Goal: Information Seeking & Learning: Find specific page/section

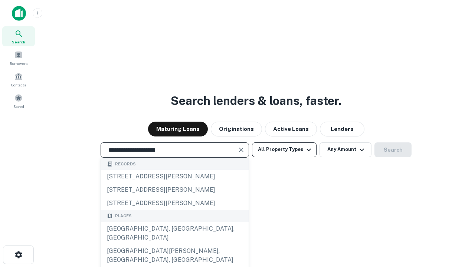
click at [174, 244] on div "[GEOGRAPHIC_DATA], [GEOGRAPHIC_DATA], [GEOGRAPHIC_DATA]" at bounding box center [175, 233] width 148 height 22
click at [284, 149] on button "All Property Types" at bounding box center [284, 149] width 65 height 15
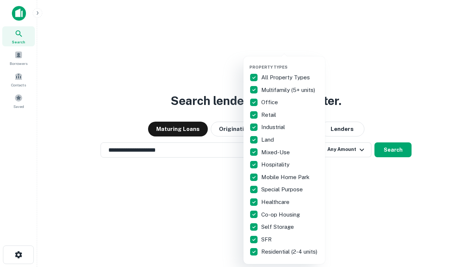
type input "**********"
click at [290, 62] on button "button" at bounding box center [290, 62] width 82 height 0
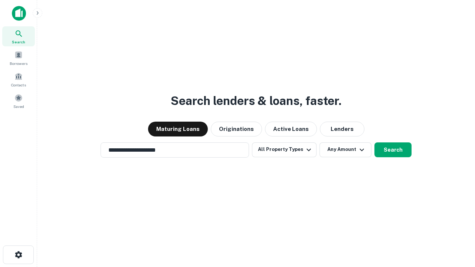
scroll to position [11, 0]
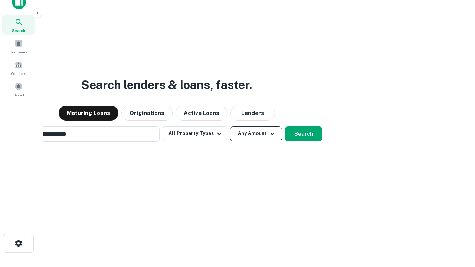
click at [230, 126] on button "Any Amount" at bounding box center [256, 133] width 52 height 15
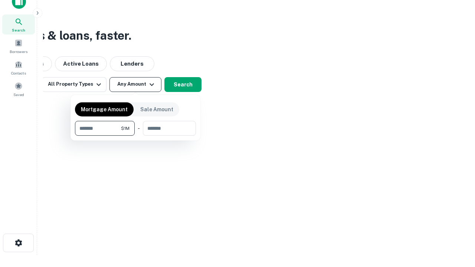
type input "*******"
click at [135, 136] on button "button" at bounding box center [135, 136] width 121 height 0
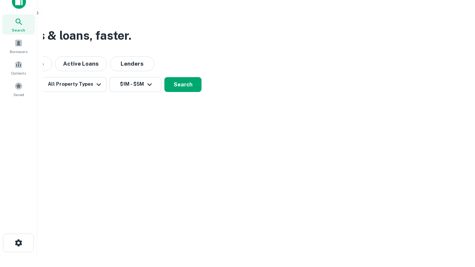
scroll to position [11, 0]
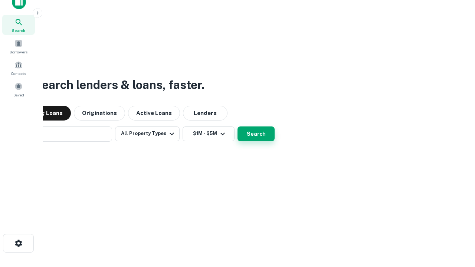
click at [237, 126] on button "Search" at bounding box center [255, 133] width 37 height 15
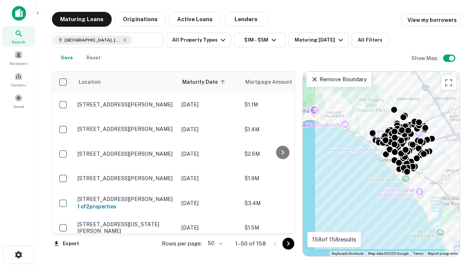
click at [214, 243] on body "Search Borrowers Contacts Saved Maturing Loans Originations Active Loans Lender…" at bounding box center [237, 133] width 475 height 267
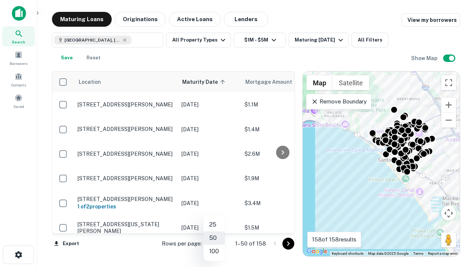
click at [214, 225] on li "25" at bounding box center [214, 224] width 22 height 13
